Goal: Transaction & Acquisition: Book appointment/travel/reservation

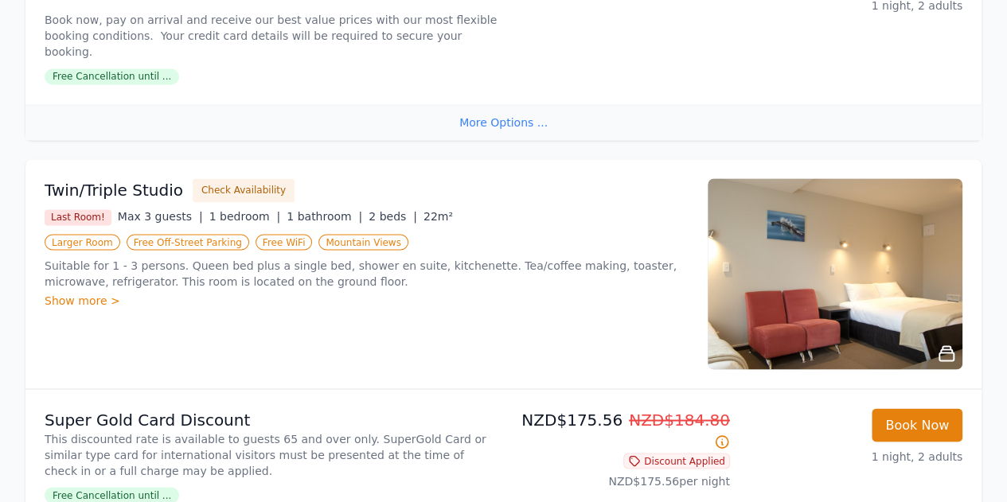
scroll to position [1285, 0]
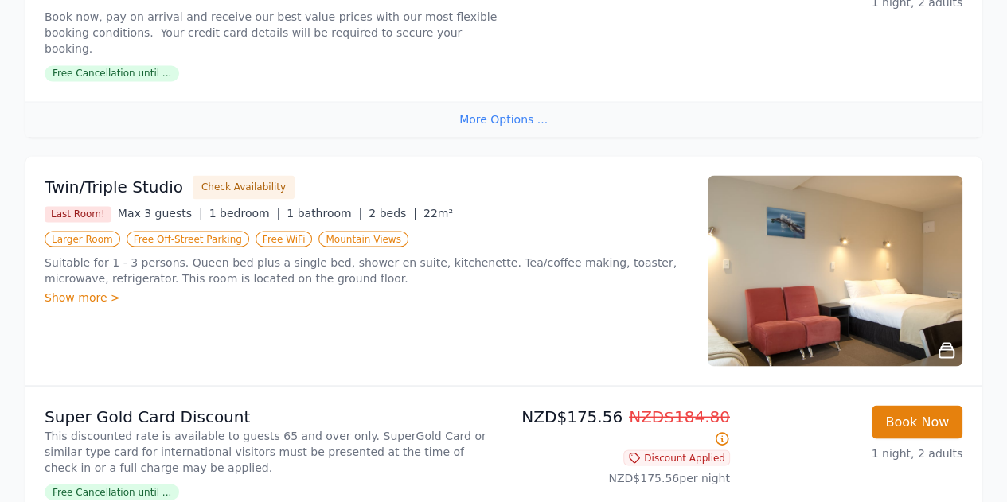
click at [76, 289] on div "Show more >" at bounding box center [367, 297] width 644 height 16
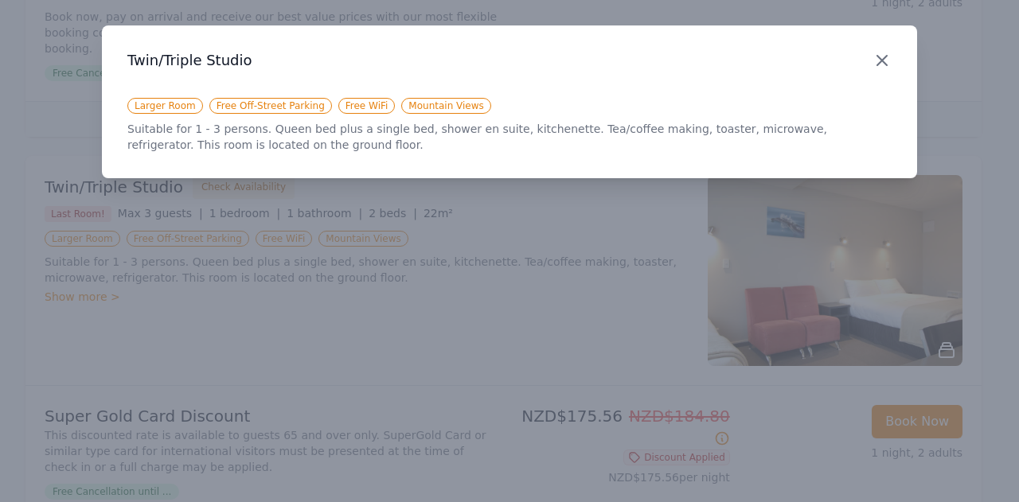
click at [888, 58] on icon "button" at bounding box center [881, 60] width 19 height 19
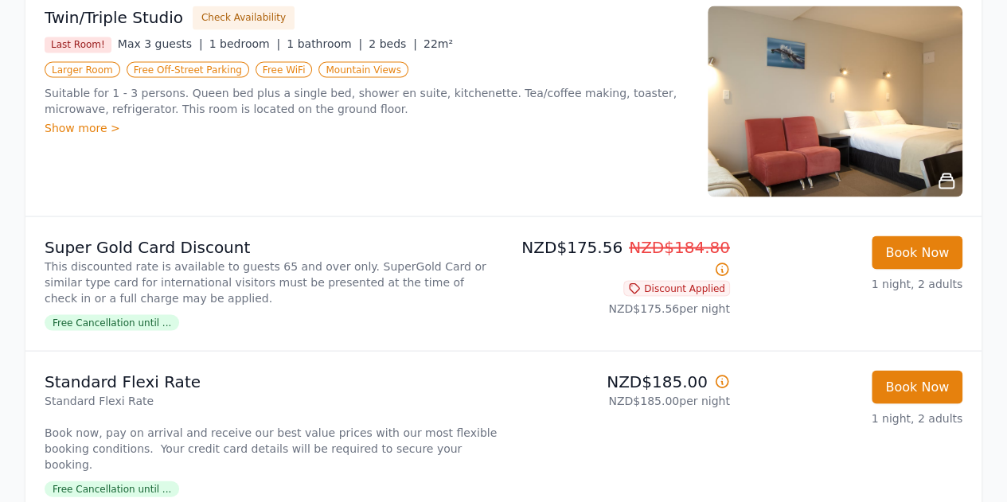
scroll to position [1395, 0]
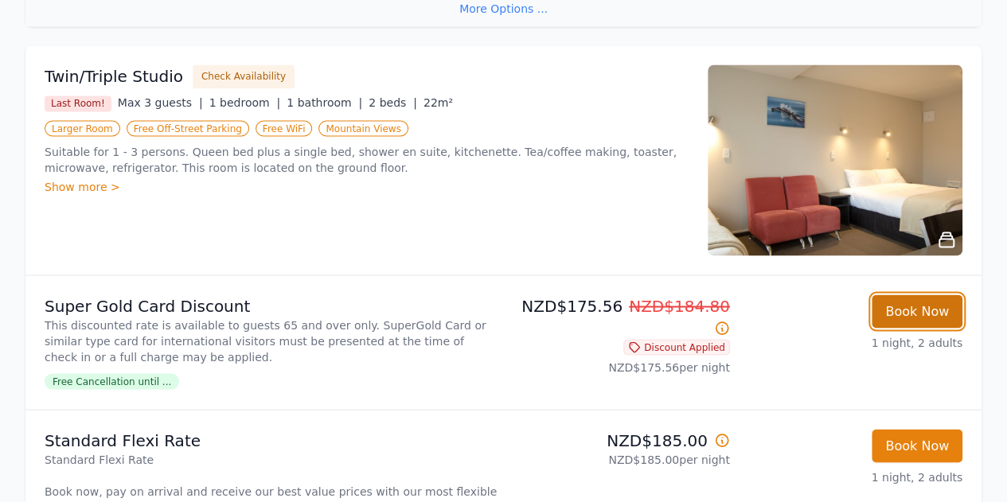
click at [905, 295] on button "Book Now" at bounding box center [917, 311] width 91 height 33
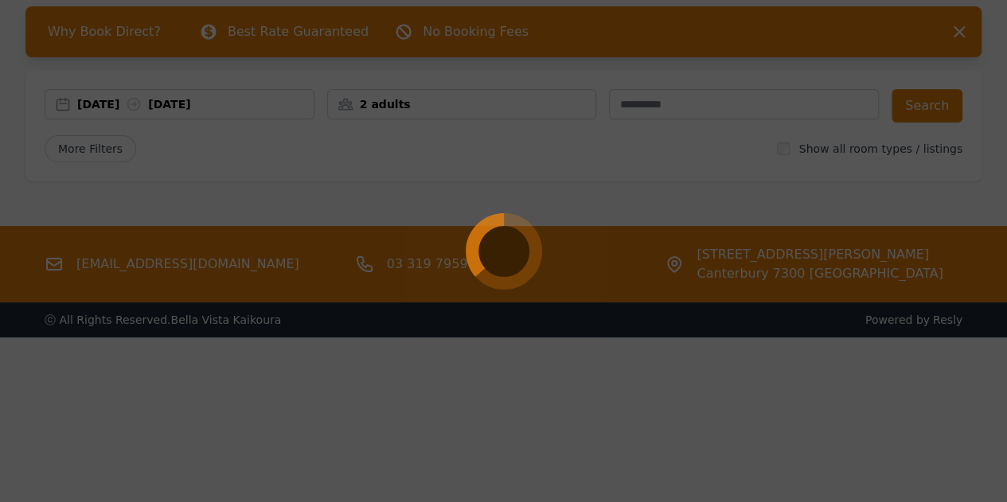
scroll to position [76, 0]
select select "**"
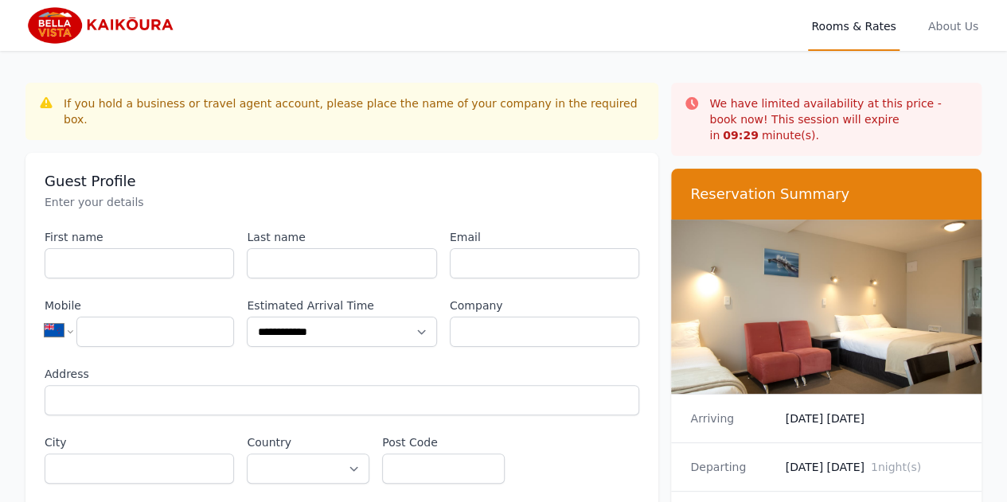
scroll to position [76, 0]
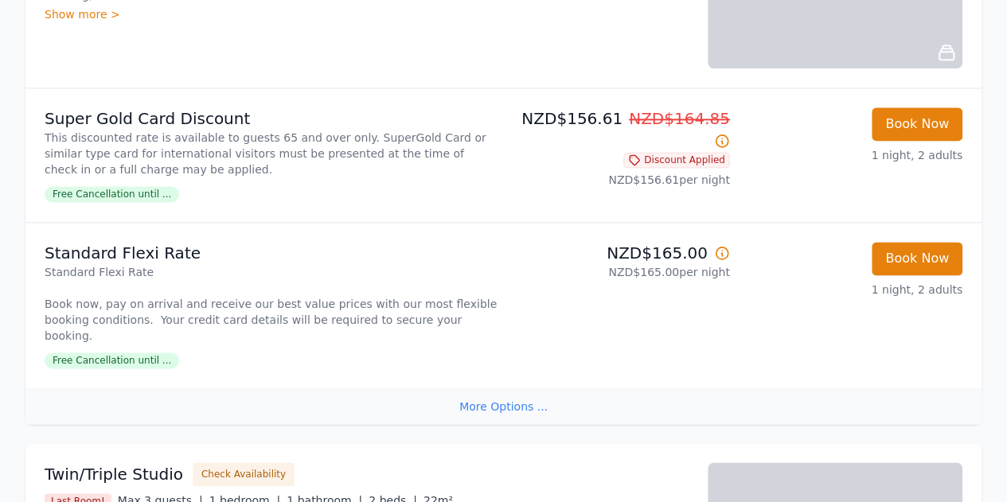
scroll to position [1005, 0]
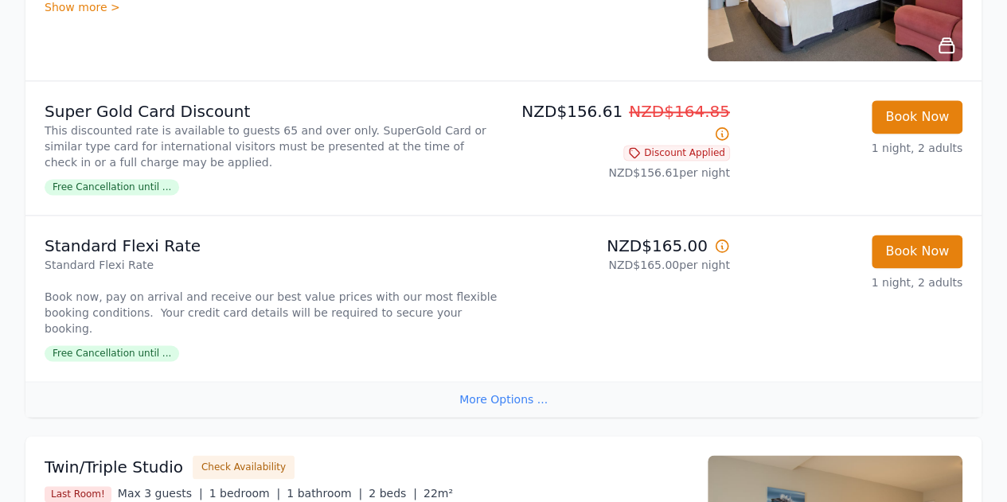
click at [509, 381] on div "More Options ..." at bounding box center [503, 399] width 956 height 36
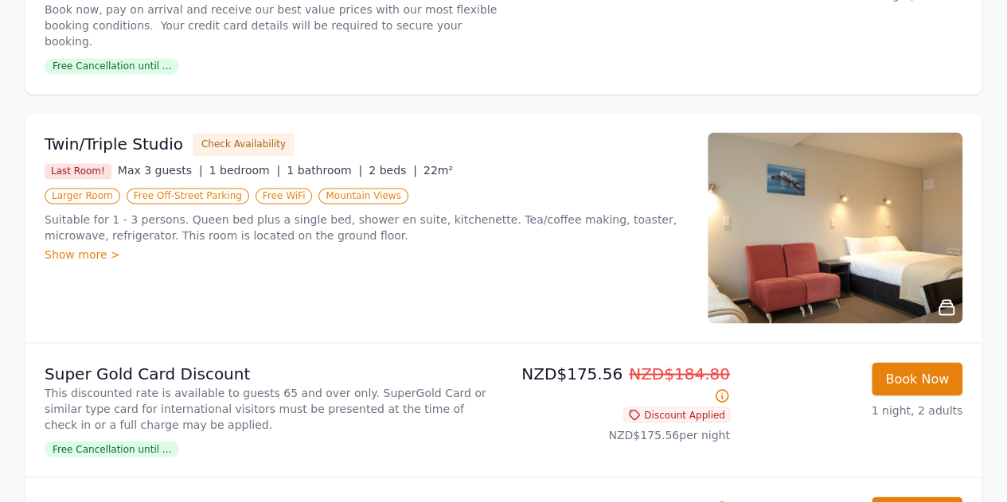
scroll to position [1293, 0]
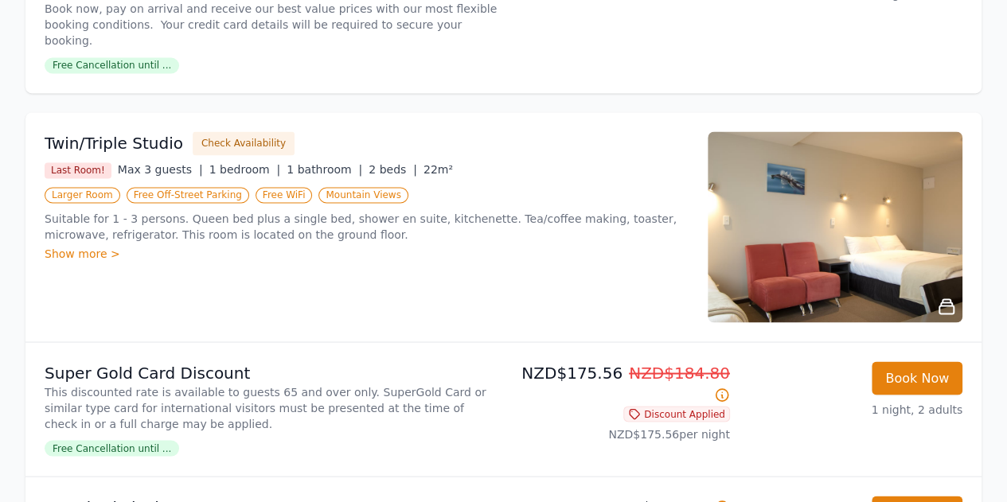
click at [766, 208] on img at bounding box center [835, 226] width 255 height 191
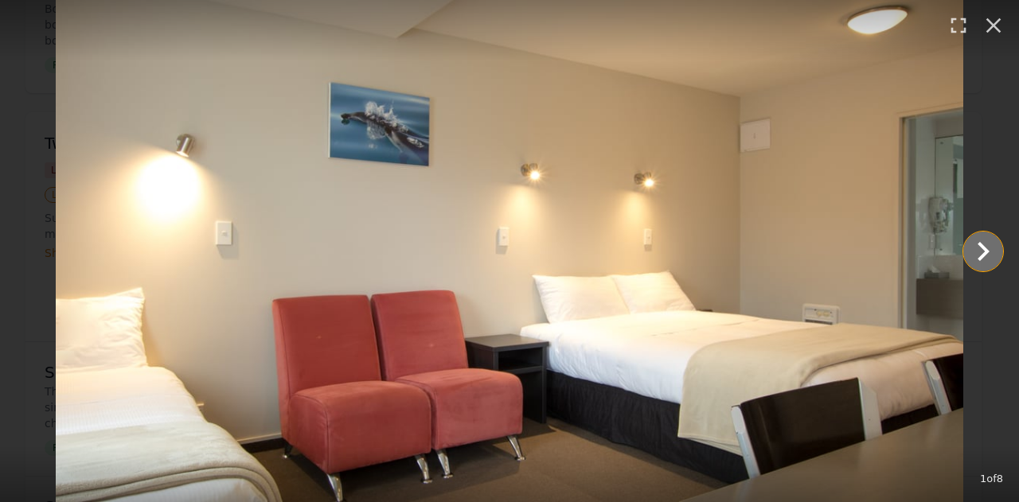
click at [995, 257] on icon "Show slide 2 of 8" at bounding box center [983, 251] width 38 height 38
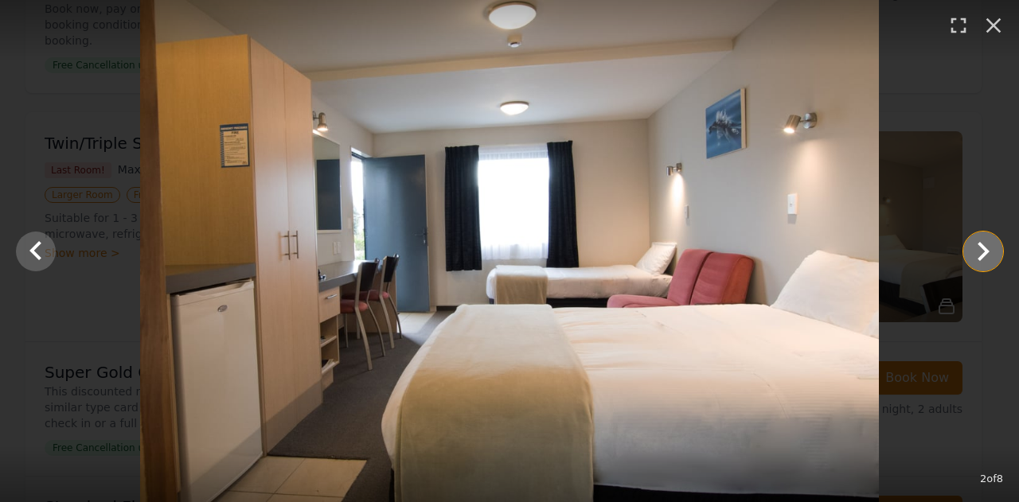
click at [995, 257] on icon "Show slide 3 of 8" at bounding box center [983, 251] width 38 height 38
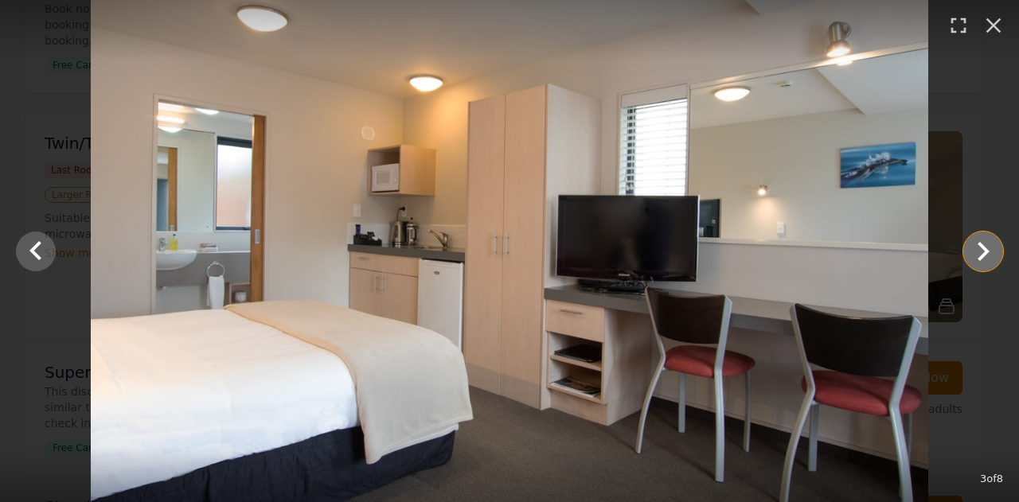
click at [995, 257] on icon "Show slide 4 of 8" at bounding box center [983, 251] width 38 height 38
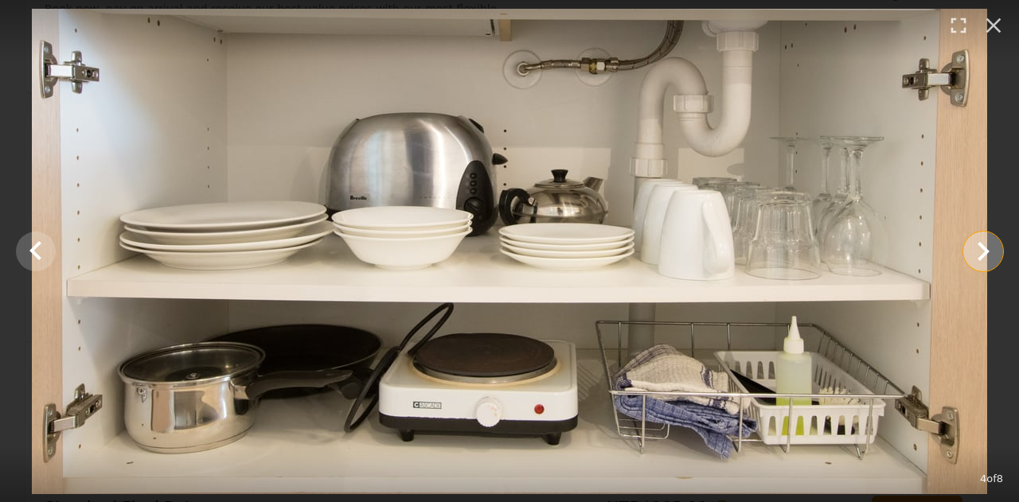
click at [995, 257] on icon "Show slide 5 of 8" at bounding box center [983, 251] width 38 height 38
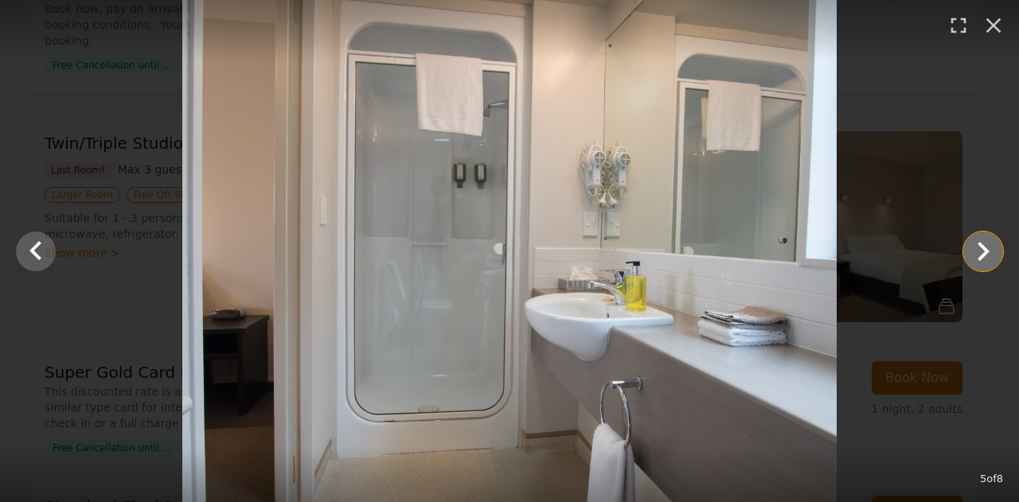
click at [979, 255] on icon "Show slide 6 of 8" at bounding box center [983, 251] width 38 height 38
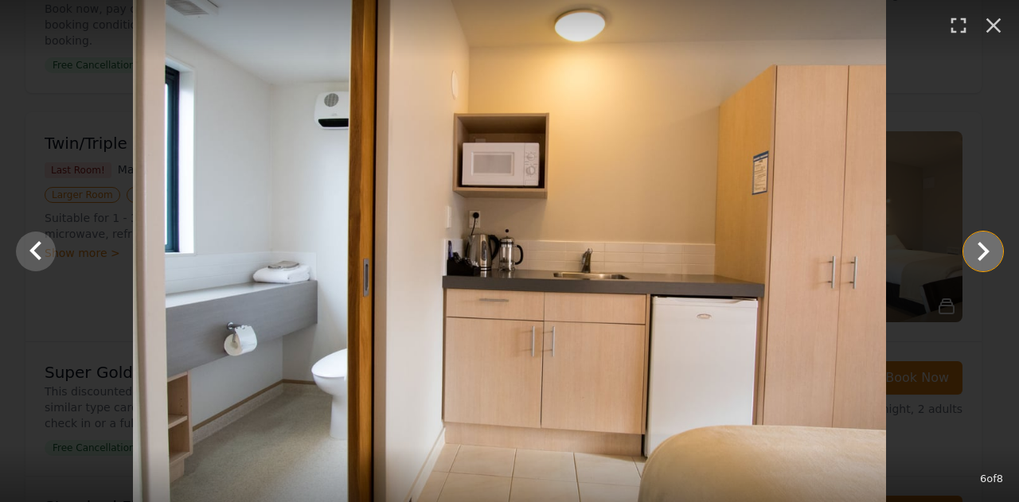
click at [979, 255] on icon "Show slide 7 of 8" at bounding box center [983, 251] width 38 height 38
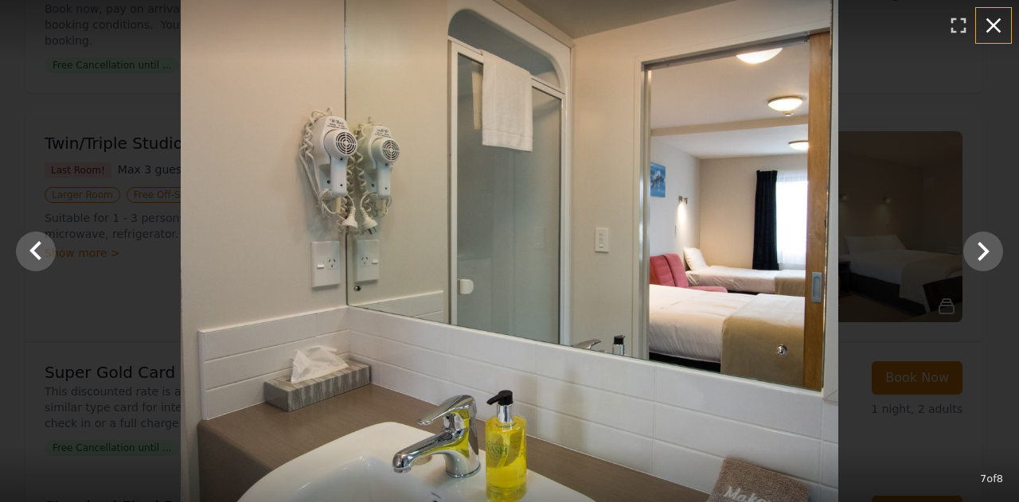
click at [990, 28] on icon "button" at bounding box center [993, 25] width 15 height 15
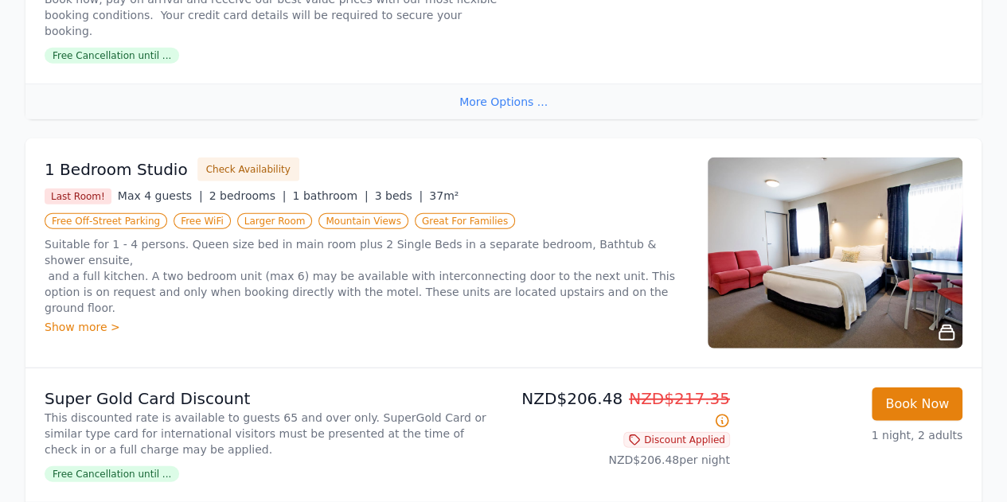
scroll to position [1852, 0]
click at [88, 318] on div "Show more >" at bounding box center [367, 326] width 644 height 16
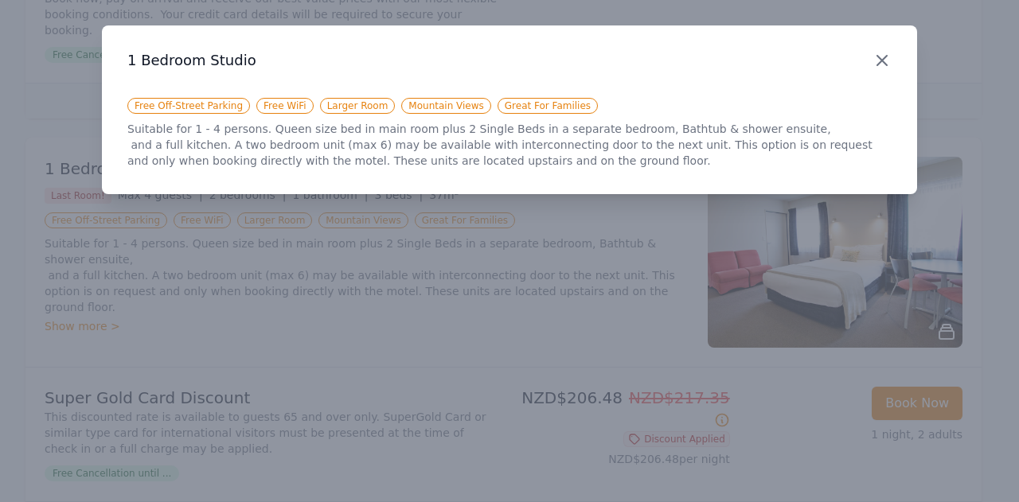
click at [878, 66] on icon "button" at bounding box center [881, 60] width 19 height 19
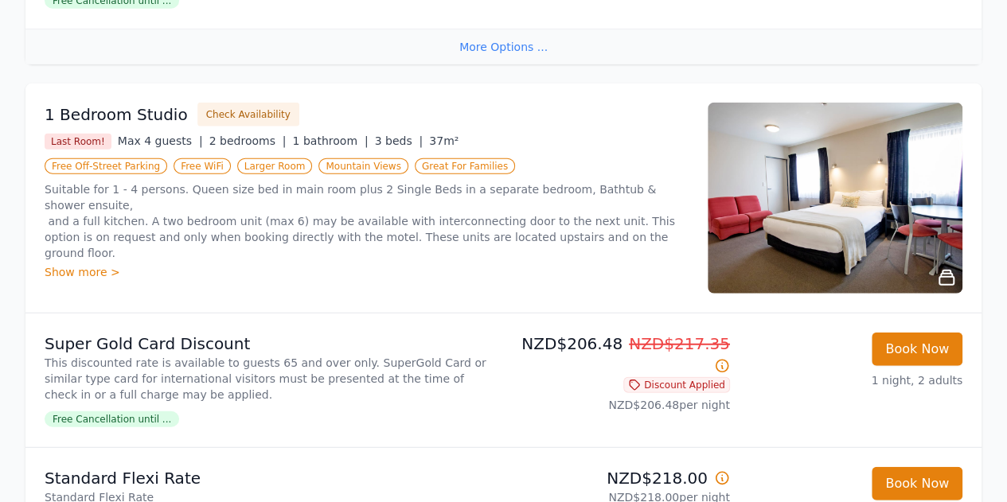
scroll to position [1899, 0]
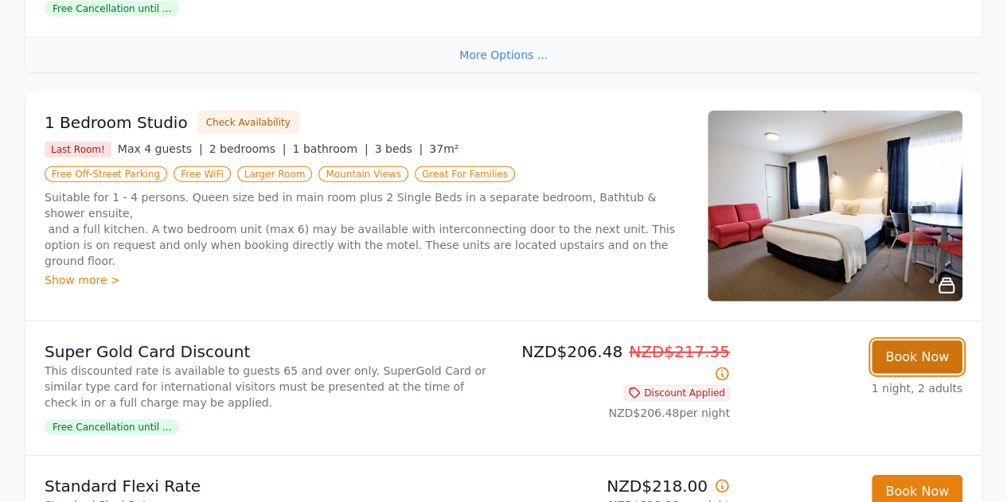
click at [909, 341] on button "Book Now" at bounding box center [917, 357] width 91 height 33
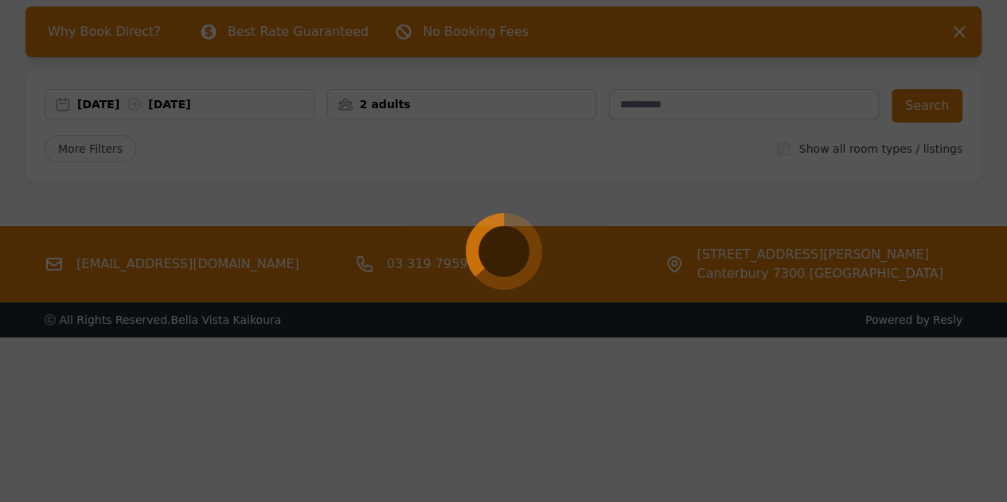
scroll to position [76, 0]
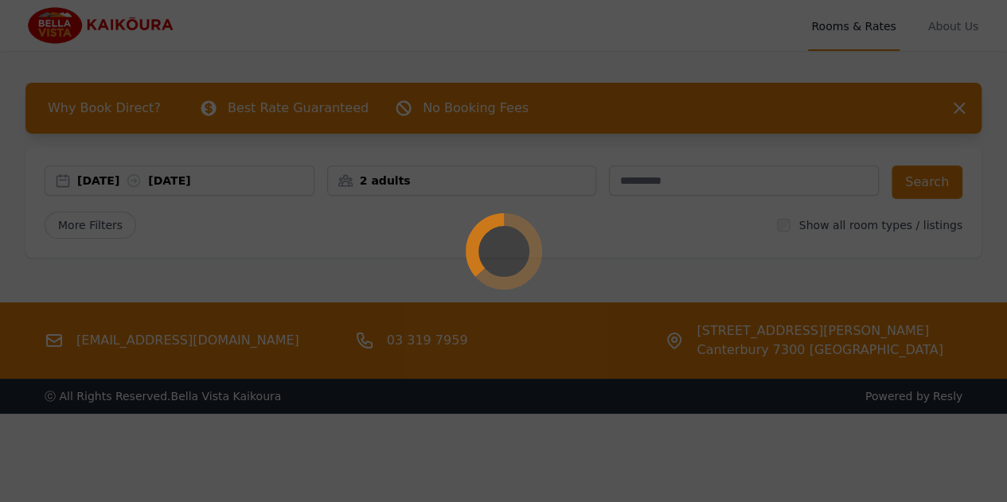
select select "**"
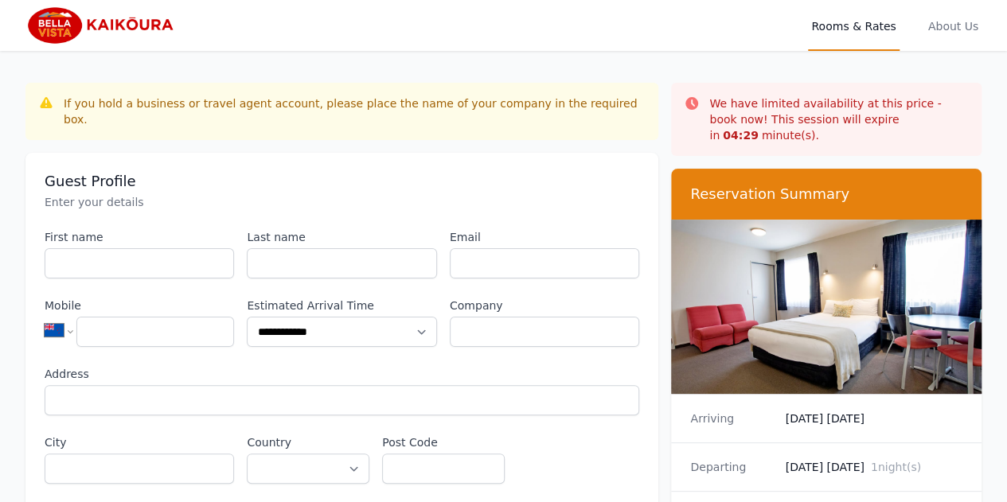
scroll to position [76, 0]
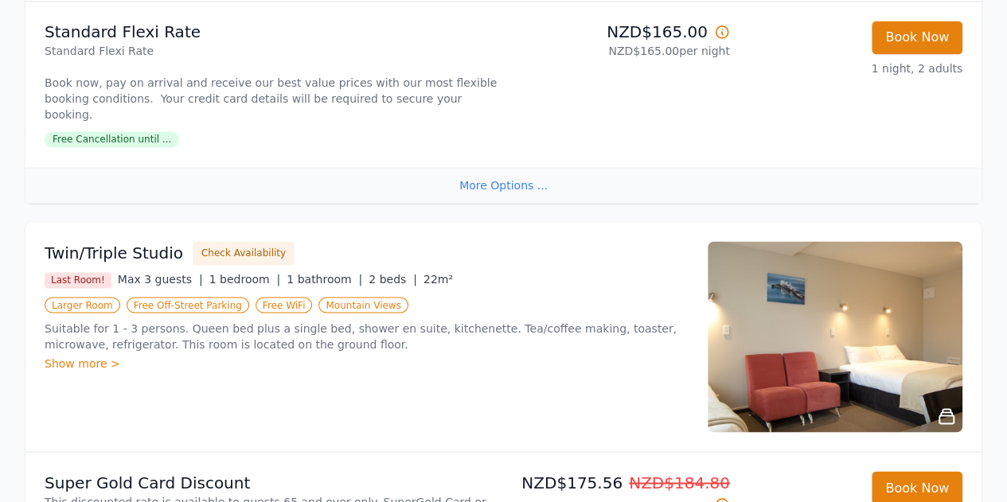
scroll to position [1255, 0]
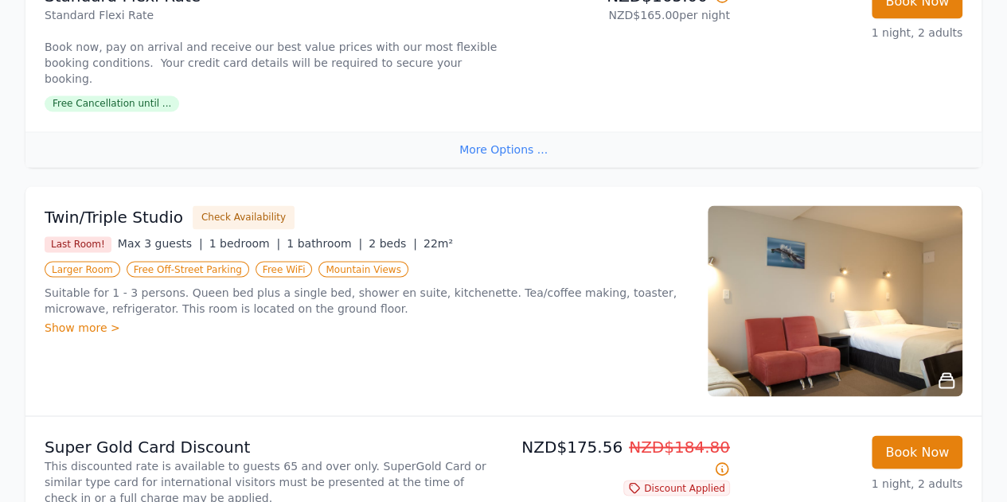
drag, startPoint x: 500, startPoint y: 148, endPoint x: 399, endPoint y: 95, distance: 114.3
click at [399, 95] on li "Standard Flexi Rate Standard Flexi Rate Book now, pay on arrival and receive ou…" at bounding box center [503, 48] width 956 height 166
